Goal: Task Accomplishment & Management: Manage account settings

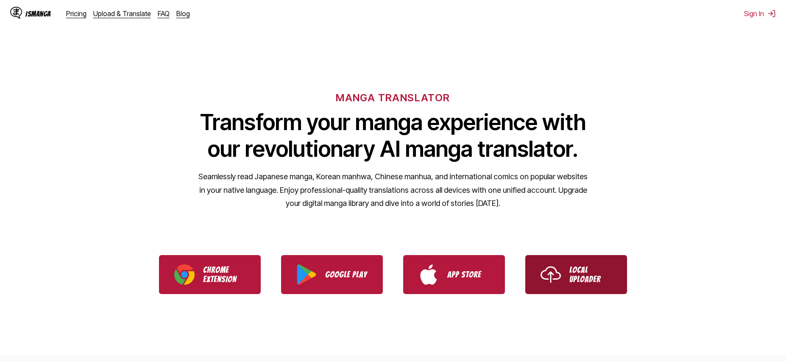
click at [569, 272] on link "Local Uploader" at bounding box center [576, 274] width 102 height 39
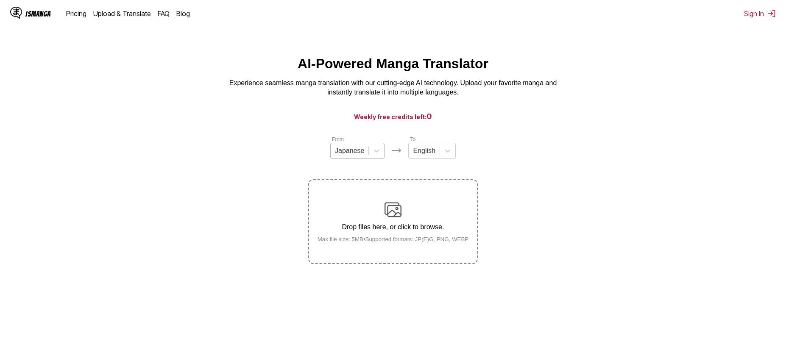
click at [367, 154] on div "Japanese" at bounding box center [350, 151] width 38 height 13
click at [416, 173] on div "From 1 result available. Use Up and Down to choose options, press Enter to sele…" at bounding box center [393, 199] width 170 height 129
click at [447, 155] on icon at bounding box center [447, 151] width 8 height 8
click at [446, 153] on icon at bounding box center [447, 151] width 5 height 3
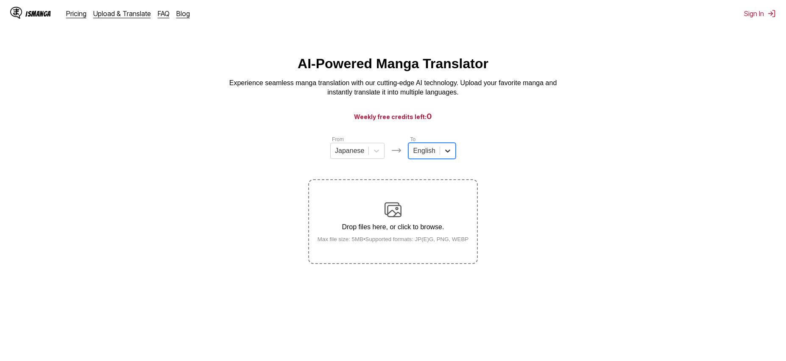
click at [446, 153] on icon at bounding box center [447, 151] width 5 height 3
click at [379, 149] on div at bounding box center [376, 150] width 15 height 15
click at [441, 152] on div at bounding box center [447, 150] width 15 height 15
click at [513, 164] on section "From Japanese To English Drop files here, or click to browse. Max file size: 5M…" at bounding box center [393, 199] width 772 height 129
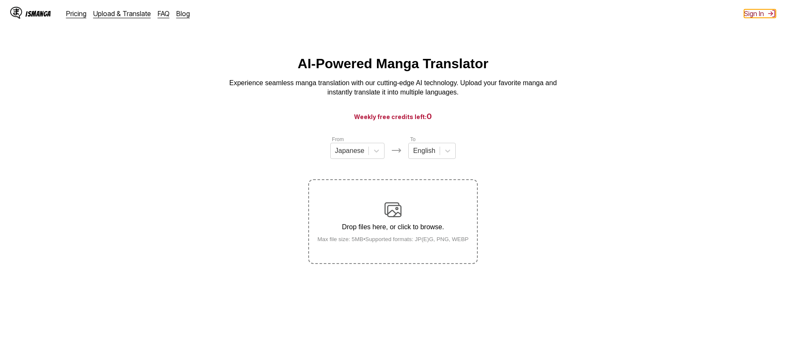
click at [756, 15] on button "Sign In" at bounding box center [760, 13] width 32 height 8
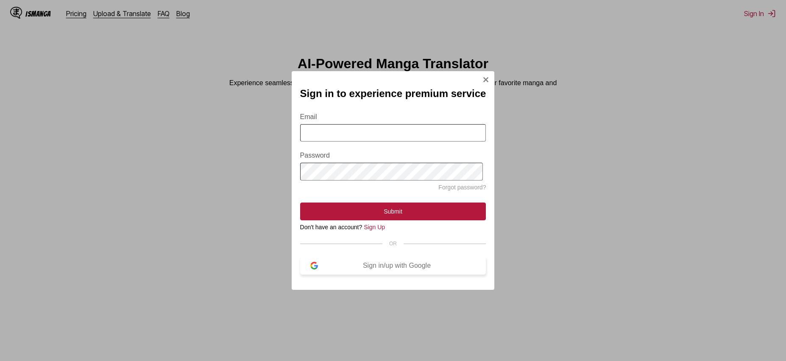
click at [448, 270] on div "Sign in/up with Google" at bounding box center [397, 266] width 158 height 8
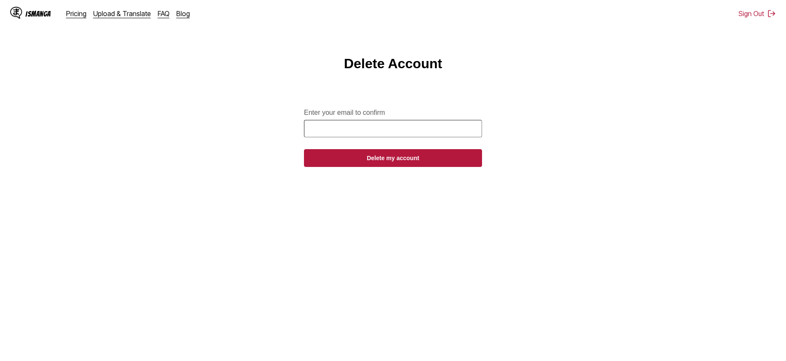
click at [410, 123] on form "Enter your email to confirm Delete my account" at bounding box center [393, 133] width 178 height 68
click at [402, 127] on input "Enter your email to confirm" at bounding box center [393, 128] width 178 height 17
type input "**********"
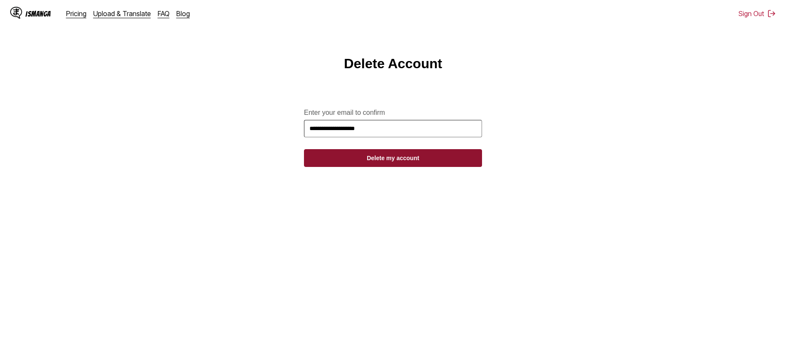
click at [407, 162] on button "Delete my account" at bounding box center [393, 158] width 178 height 18
